Goal: Navigation & Orientation: Find specific page/section

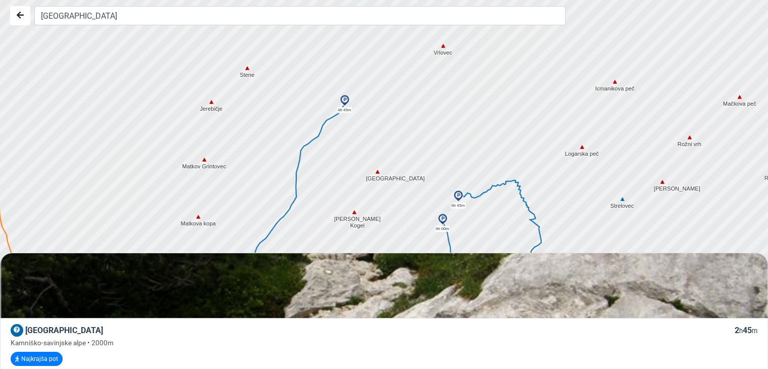
drag, startPoint x: 457, startPoint y: 203, endPoint x: 552, endPoint y: 126, distance: 122.1
click at [552, 126] on div at bounding box center [387, 184] width 931 height 442
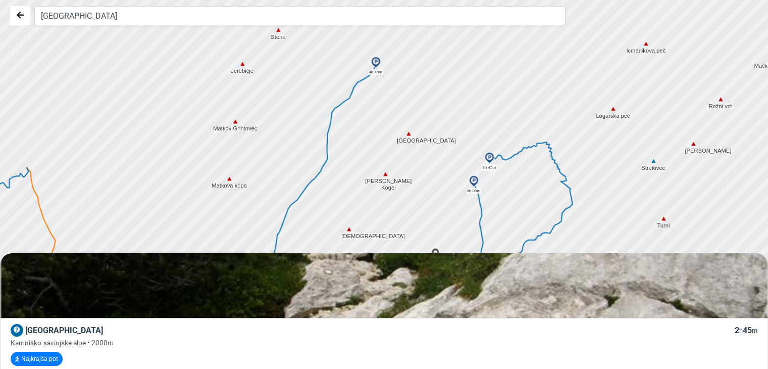
drag, startPoint x: 376, startPoint y: 169, endPoint x: 410, endPoint y: 130, distance: 51.9
click at [410, 130] on img at bounding box center [408, 133] width 9 height 9
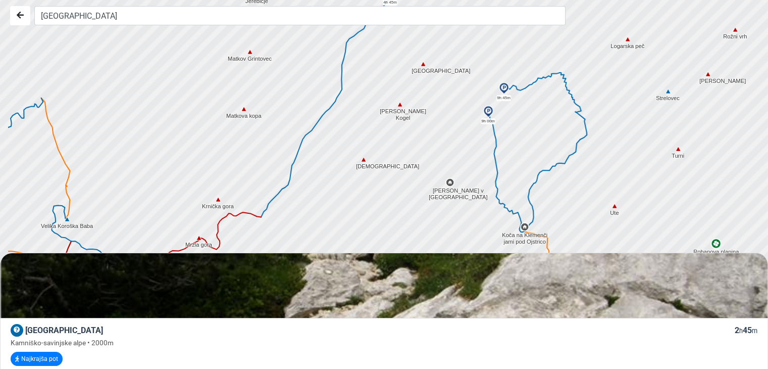
drag, startPoint x: 447, startPoint y: 167, endPoint x: 451, endPoint y: 117, distance: 49.6
click at [453, 119] on div at bounding box center [387, 184] width 931 height 442
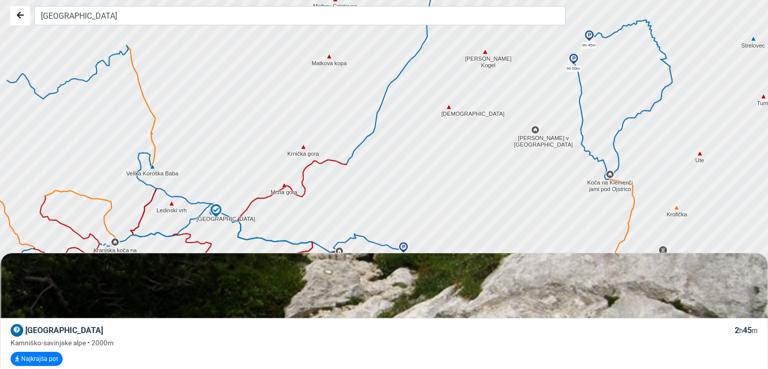
drag, startPoint x: 411, startPoint y: 137, endPoint x: 499, endPoint y: 87, distance: 101.1
click at [499, 87] on div at bounding box center [387, 184] width 931 height 442
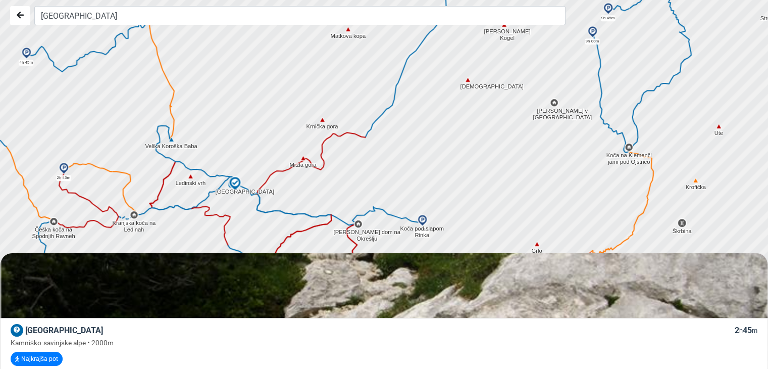
drag, startPoint x: 248, startPoint y: 203, endPoint x: 269, endPoint y: 174, distance: 35.1
click at [268, 174] on icon at bounding box center [280, 176] width 45 height 36
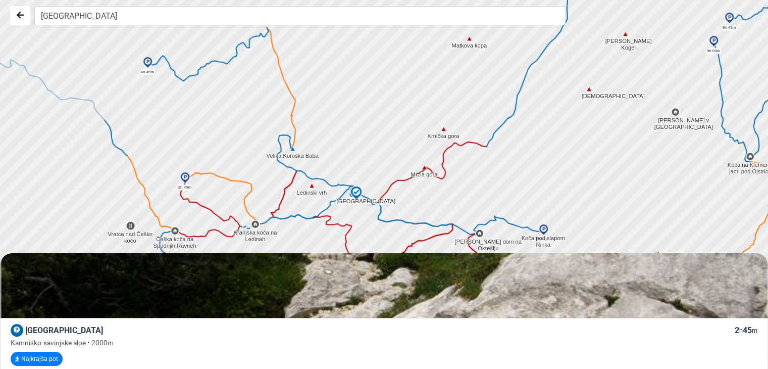
drag, startPoint x: 257, startPoint y: 171, endPoint x: 375, endPoint y: 179, distance: 118.5
click at [386, 179] on div at bounding box center [387, 184] width 931 height 442
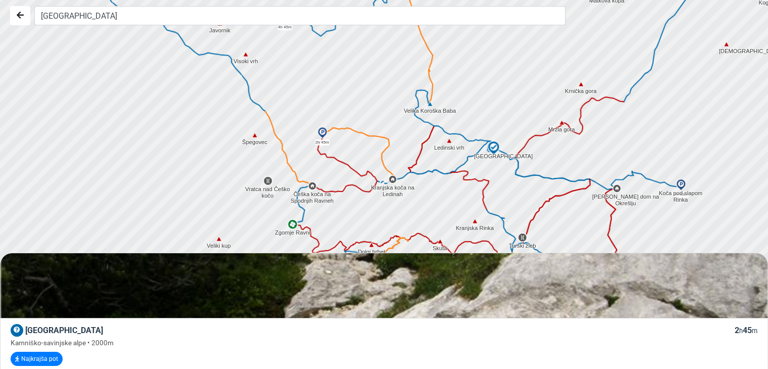
drag, startPoint x: 309, startPoint y: 158, endPoint x: 438, endPoint y: 109, distance: 138.6
click at [438, 109] on div at bounding box center [387, 184] width 931 height 442
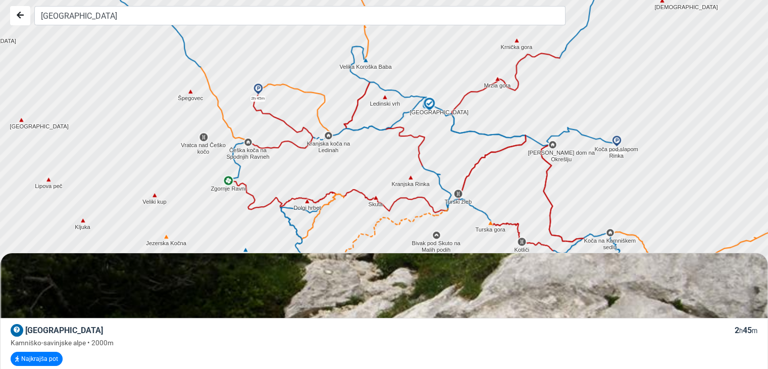
drag, startPoint x: 414, startPoint y: 160, endPoint x: 297, endPoint y: 59, distance: 154.3
click at [285, 51] on div at bounding box center [374, 175] width 931 height 442
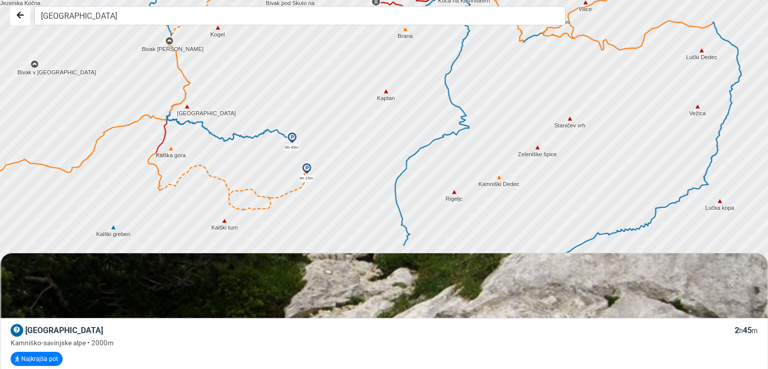
drag, startPoint x: 529, startPoint y: 210, endPoint x: 481, endPoint y: 89, distance: 130.1
click at [493, 53] on div at bounding box center [387, 175] width 931 height 442
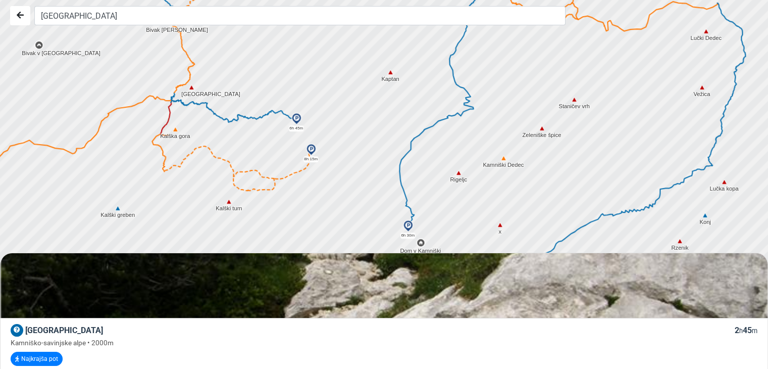
drag, startPoint x: 462, startPoint y: 190, endPoint x: 507, endPoint y: 29, distance: 167.6
click at [512, 22] on div "[GEOGRAPHIC_DATA] [GEOGRAPHIC_DATA] 2 h 45 m Kamniško-[GEOGRAPHIC_DATA] • 2000m…" at bounding box center [384, 184] width 768 height 369
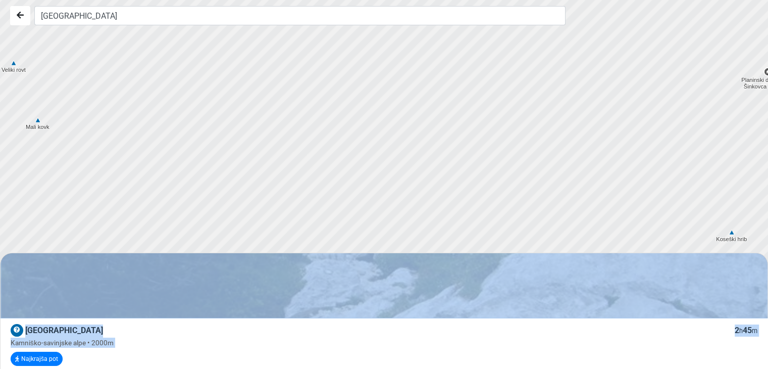
drag, startPoint x: 405, startPoint y: 144, endPoint x: 513, endPoint y: 267, distance: 164.3
click at [550, 302] on div "[GEOGRAPHIC_DATA] [GEOGRAPHIC_DATA] 2 h 45 m Kamniško-[GEOGRAPHIC_DATA] • 2000m…" at bounding box center [384, 184] width 768 height 369
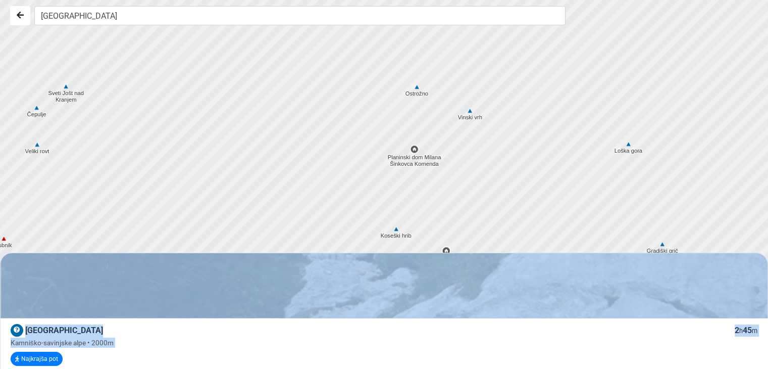
drag, startPoint x: 305, startPoint y: 106, endPoint x: 193, endPoint y: 163, distance: 124.9
click at [185, 172] on div at bounding box center [387, 184] width 931 height 442
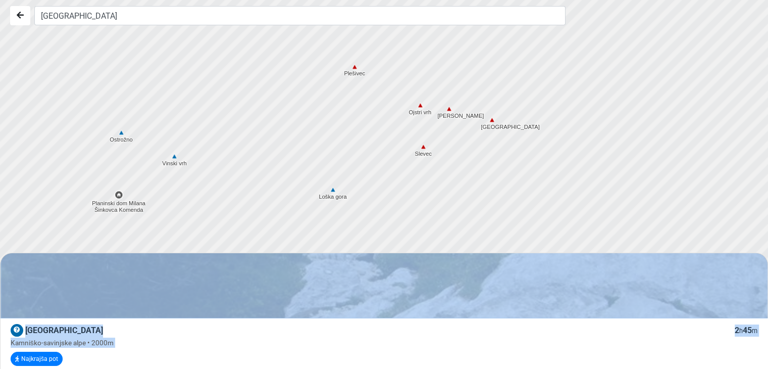
drag, startPoint x: 574, startPoint y: 46, endPoint x: 311, endPoint y: 114, distance: 271.7
click at [310, 114] on div at bounding box center [385, 183] width 931 height 442
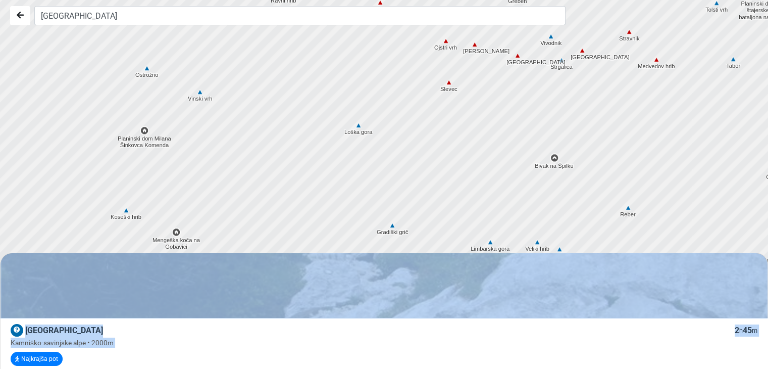
drag, startPoint x: 421, startPoint y: 154, endPoint x: 449, endPoint y: 93, distance: 66.9
click at [449, 93] on div at bounding box center [387, 184] width 931 height 442
